Goal: Transaction & Acquisition: Book appointment/travel/reservation

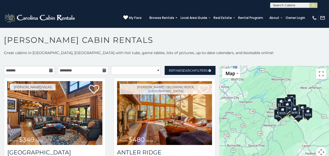
scroll to position [3, 0]
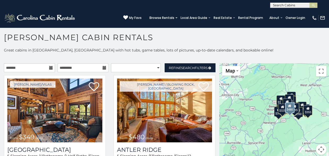
click at [213, 149] on div "Boone / Blowing Rock, NC from $480 daily Antler Ridge 5 Sleeping Areas / 5 Bath…" at bounding box center [165, 130] width 110 height 110
click at [215, 150] on div "Boone / Blowing Rock, NC from $480 daily Antler Ridge 5 Sleeping Areas / 5 Bath…" at bounding box center [165, 130] width 110 height 110
click at [214, 141] on div "Boone / Blowing Rock, NC from $480 daily Antler Ridge 5 Sleeping Areas / 5 Bath…" at bounding box center [165, 130] width 110 height 110
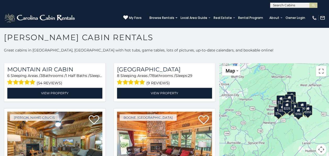
scroll to position [1524, 0]
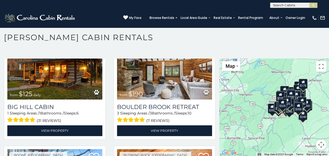
scroll to position [4028, 0]
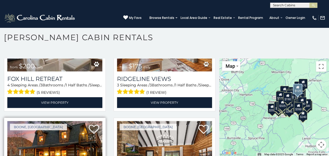
click at [44, 121] on img at bounding box center [54, 153] width 95 height 64
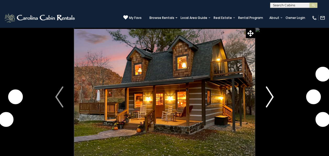
click at [271, 101] on img "Next" at bounding box center [270, 96] width 8 height 21
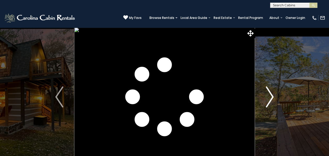
click at [271, 101] on img "Next" at bounding box center [270, 96] width 8 height 21
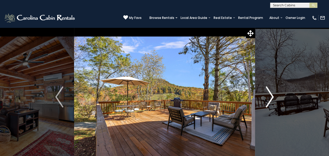
click at [271, 101] on img "Next" at bounding box center [270, 96] width 8 height 21
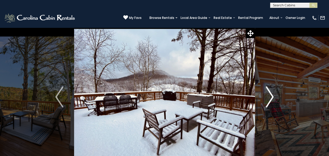
click at [271, 101] on img "Next" at bounding box center [270, 96] width 8 height 21
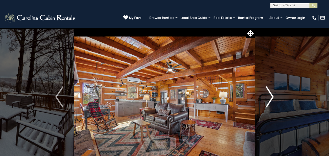
click at [271, 101] on img "Next" at bounding box center [270, 96] width 8 height 21
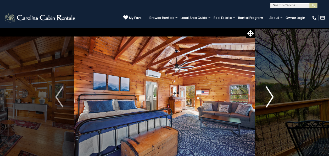
click at [271, 101] on img "Next" at bounding box center [270, 96] width 8 height 21
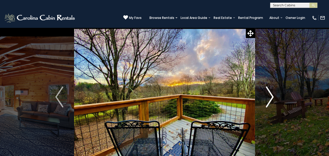
click at [271, 101] on img "Next" at bounding box center [270, 96] width 8 height 21
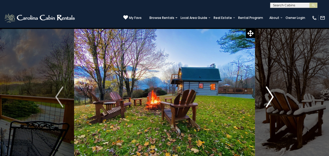
click at [271, 101] on img "Next" at bounding box center [270, 96] width 8 height 21
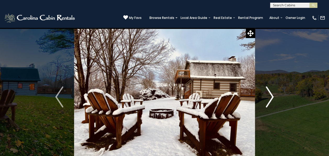
click at [271, 101] on img "Next" at bounding box center [270, 96] width 8 height 21
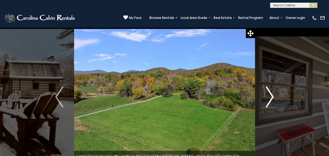
click at [271, 101] on img "Next" at bounding box center [270, 96] width 8 height 21
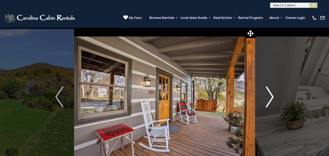
click at [271, 101] on img "Next" at bounding box center [270, 96] width 8 height 21
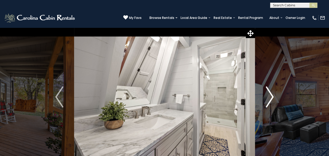
click at [271, 101] on img "Next" at bounding box center [270, 96] width 8 height 21
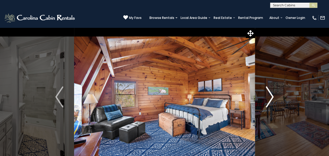
click at [271, 101] on img "Next" at bounding box center [270, 96] width 8 height 21
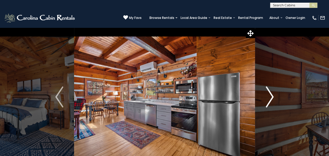
click at [271, 101] on img "Next" at bounding box center [270, 96] width 8 height 21
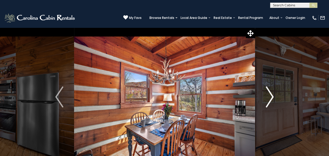
click at [271, 101] on img "Next" at bounding box center [270, 96] width 8 height 21
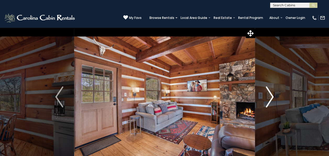
click at [271, 101] on img "Next" at bounding box center [270, 96] width 8 height 21
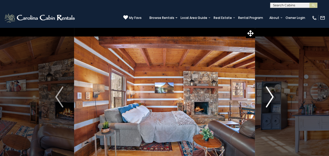
click at [271, 101] on img "Next" at bounding box center [270, 96] width 8 height 21
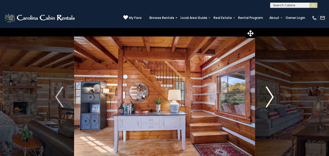
click at [271, 101] on img "Next" at bounding box center [270, 96] width 8 height 21
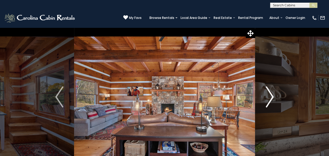
click at [271, 101] on img "Next" at bounding box center [270, 96] width 8 height 21
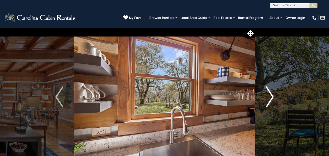
click at [271, 101] on img "Next" at bounding box center [270, 96] width 8 height 21
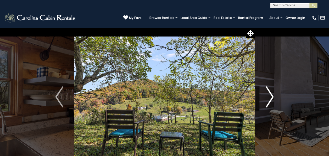
click at [271, 101] on img "Next" at bounding box center [270, 96] width 8 height 21
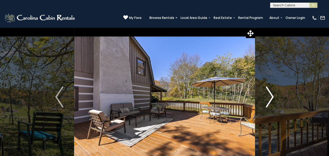
click at [271, 101] on img "Next" at bounding box center [270, 96] width 8 height 21
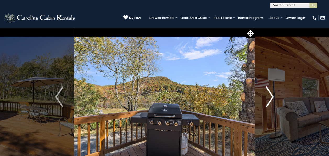
click at [271, 101] on img "Next" at bounding box center [270, 96] width 8 height 21
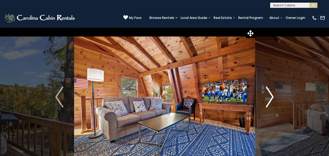
click at [271, 101] on img "Next" at bounding box center [270, 96] width 8 height 21
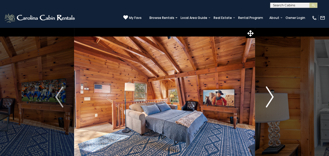
click at [271, 101] on img "Next" at bounding box center [270, 96] width 8 height 21
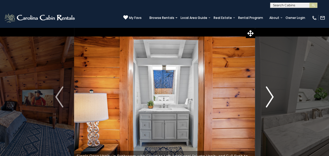
click at [271, 101] on img "Next" at bounding box center [270, 96] width 8 height 21
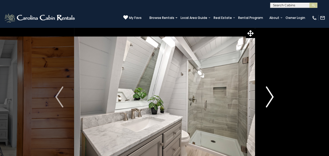
click at [271, 101] on img "Next" at bounding box center [270, 96] width 8 height 21
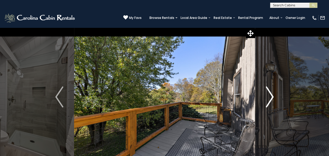
click at [271, 101] on img "Next" at bounding box center [270, 96] width 8 height 21
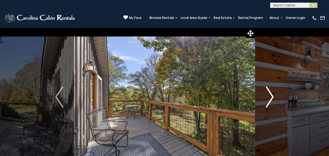
click at [271, 101] on img "Next" at bounding box center [270, 96] width 8 height 21
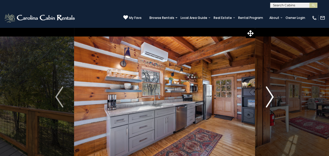
click at [271, 101] on img "Next" at bounding box center [270, 96] width 8 height 21
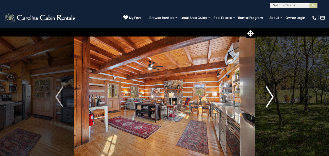
click at [271, 101] on img "Next" at bounding box center [270, 96] width 8 height 21
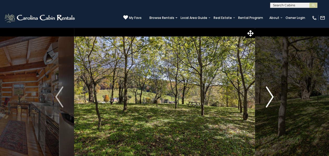
click at [271, 101] on img "Next" at bounding box center [270, 96] width 8 height 21
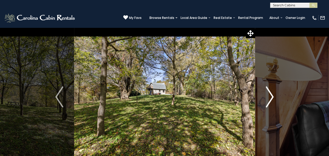
click at [271, 101] on img "Next" at bounding box center [270, 96] width 8 height 21
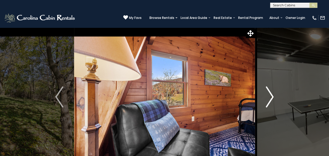
click at [271, 101] on img "Next" at bounding box center [270, 96] width 8 height 21
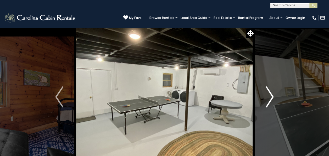
click at [271, 101] on img "Next" at bounding box center [270, 96] width 8 height 21
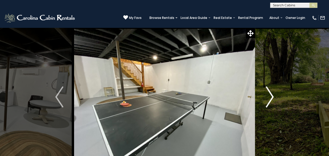
click at [271, 101] on img "Next" at bounding box center [270, 96] width 8 height 21
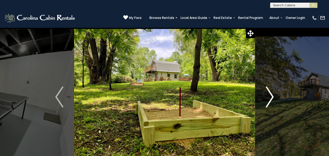
click at [271, 101] on img "Next" at bounding box center [270, 96] width 8 height 21
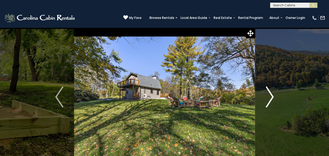
click at [271, 101] on img "Next" at bounding box center [270, 96] width 8 height 21
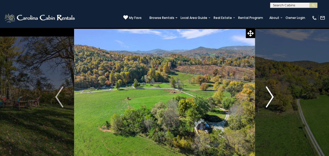
click at [271, 101] on img "Next" at bounding box center [270, 96] width 8 height 21
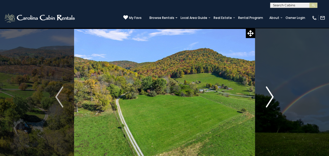
click at [271, 101] on img "Next" at bounding box center [270, 96] width 8 height 21
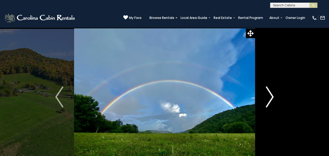
click at [271, 101] on img "Next" at bounding box center [270, 96] width 8 height 21
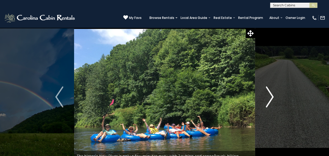
click at [271, 101] on img "Next" at bounding box center [270, 96] width 8 height 21
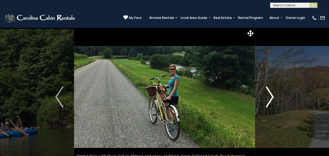
click at [271, 101] on img "Next" at bounding box center [270, 96] width 8 height 21
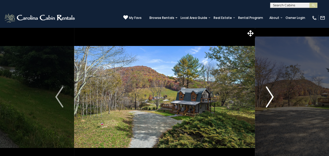
click at [271, 101] on img "Next" at bounding box center [270, 96] width 8 height 21
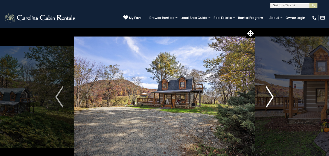
click at [271, 101] on img "Next" at bounding box center [270, 96] width 8 height 21
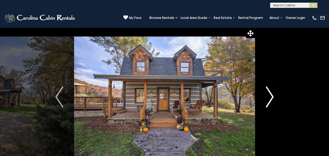
click at [271, 101] on img "Next" at bounding box center [270, 96] width 8 height 21
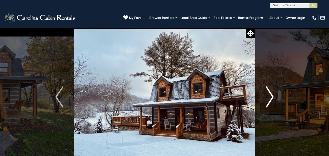
click at [271, 101] on img "Next" at bounding box center [270, 96] width 8 height 21
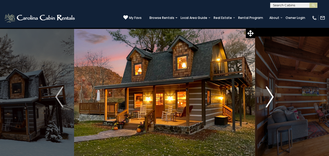
click at [271, 101] on img "Next" at bounding box center [270, 96] width 8 height 21
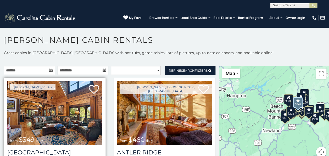
scroll to position [3, 0]
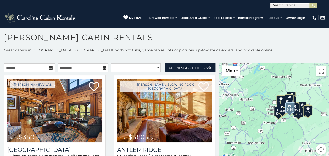
click at [213, 150] on div "[PERSON_NAME] / Blowing Rock, [GEOGRAPHIC_DATA] from $480 daily [GEOGRAPHIC_DAT…" at bounding box center [165, 130] width 110 height 110
